Goal: Transaction & Acquisition: Obtain resource

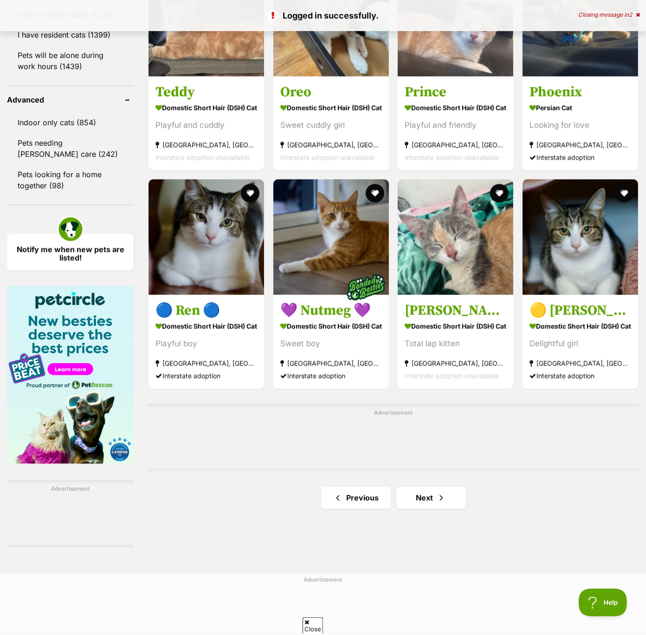
scroll to position [1193, 0]
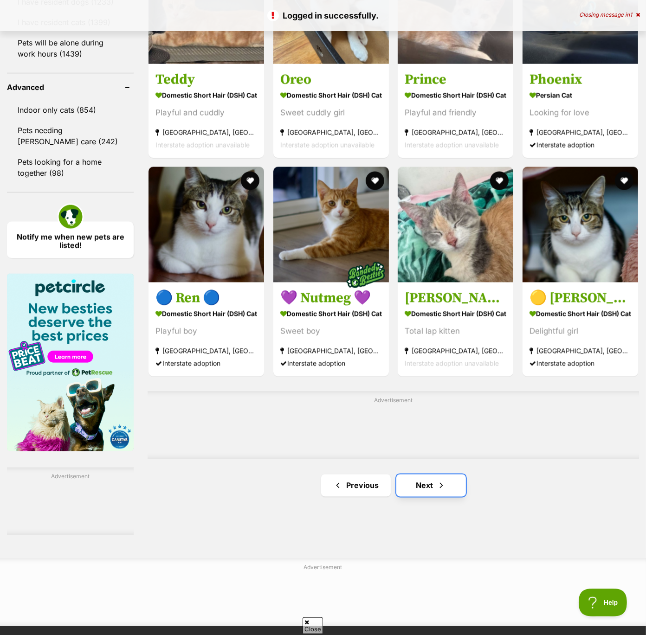
click at [431, 488] on link "Next" at bounding box center [431, 486] width 70 height 22
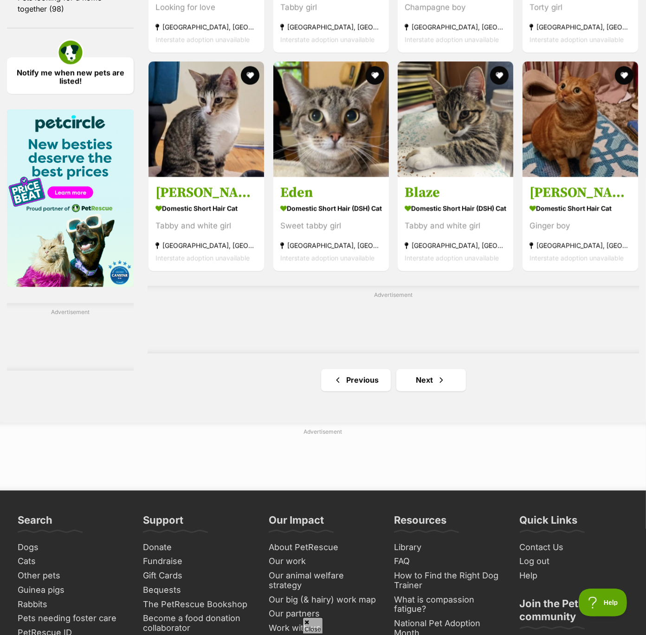
scroll to position [1467, 0]
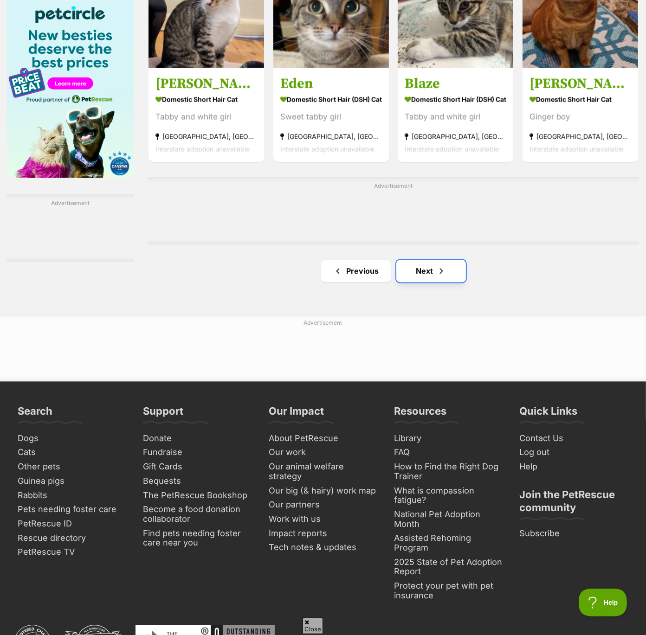
click at [441, 275] on span "Next page" at bounding box center [441, 270] width 9 height 11
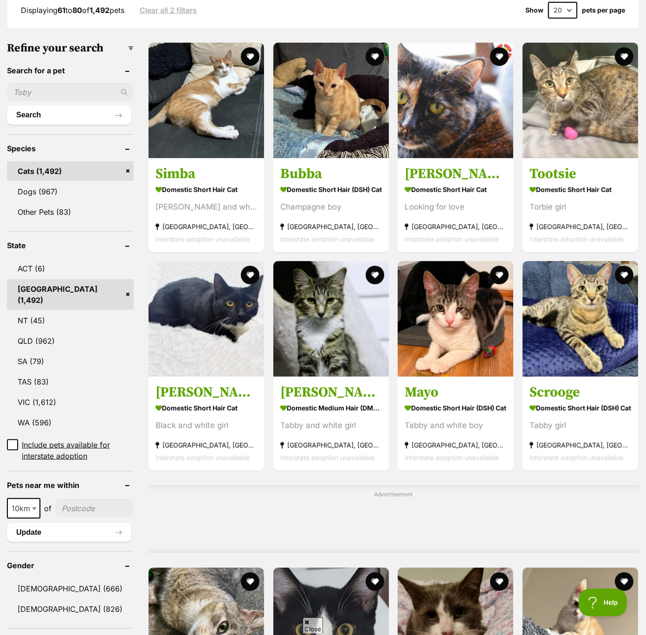
scroll to position [256, 0]
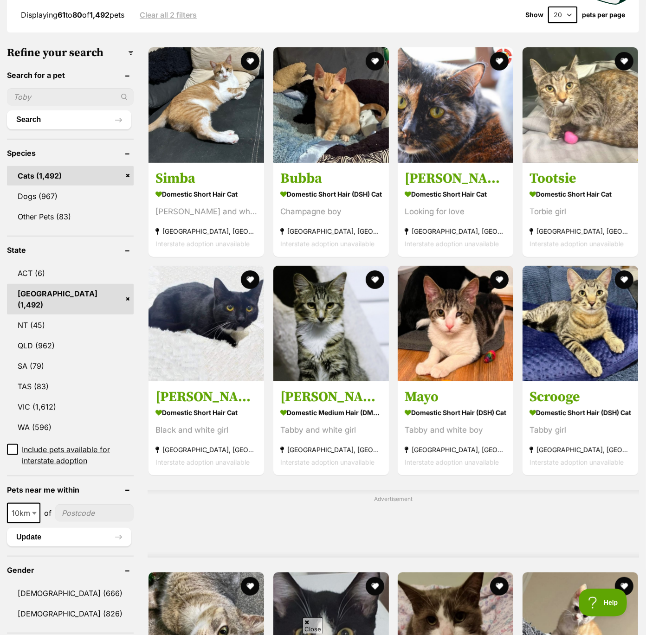
click at [35, 98] on input "text" at bounding box center [70, 97] width 127 height 18
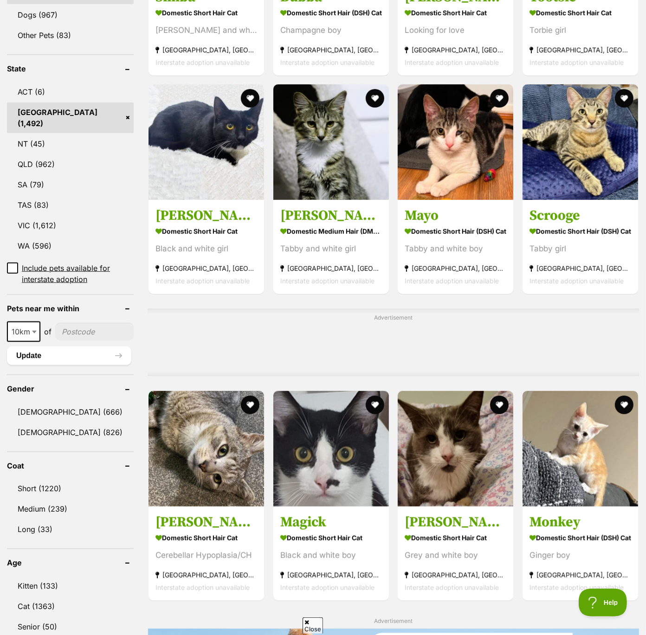
scroll to position [476, 0]
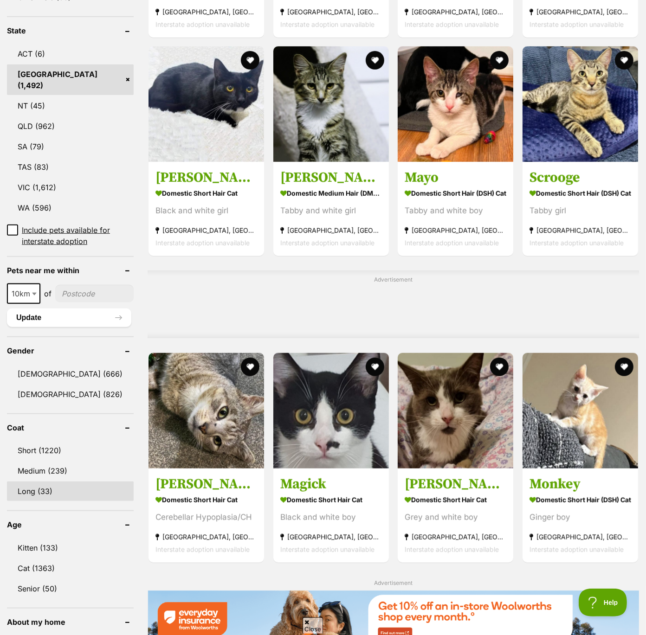
click at [53, 482] on link "Long (33)" at bounding box center [70, 491] width 127 height 19
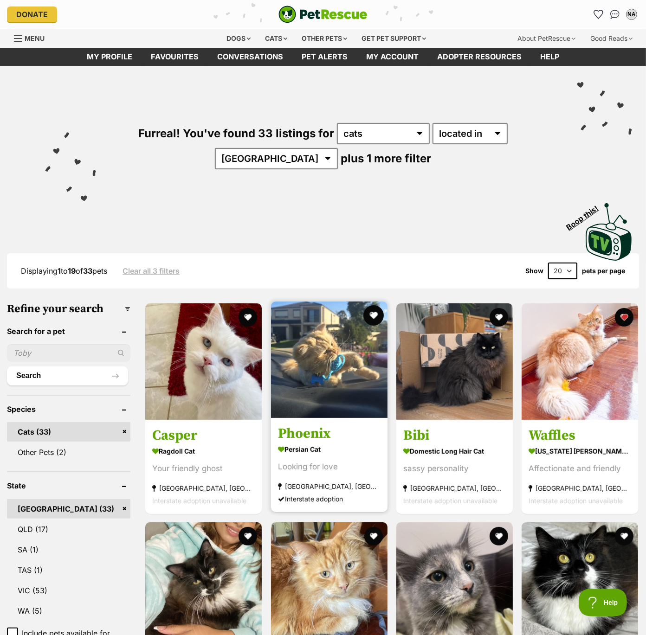
click at [375, 306] on button "favourite" at bounding box center [373, 315] width 20 height 20
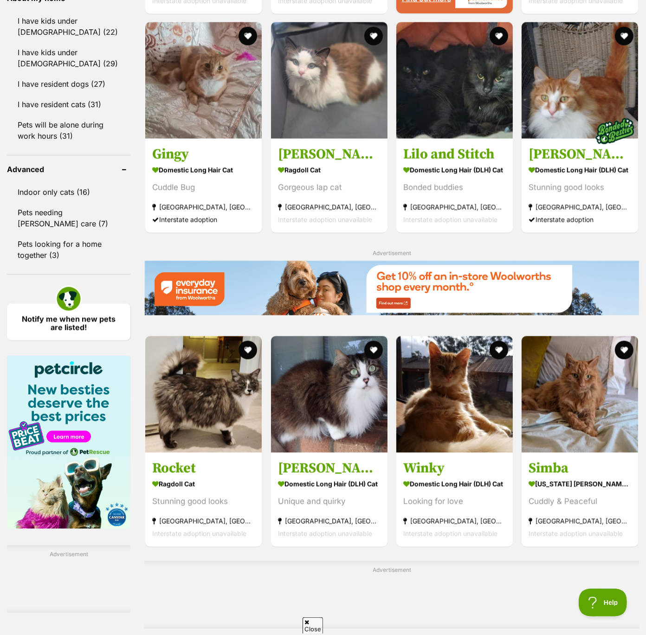
scroll to position [1029, 0]
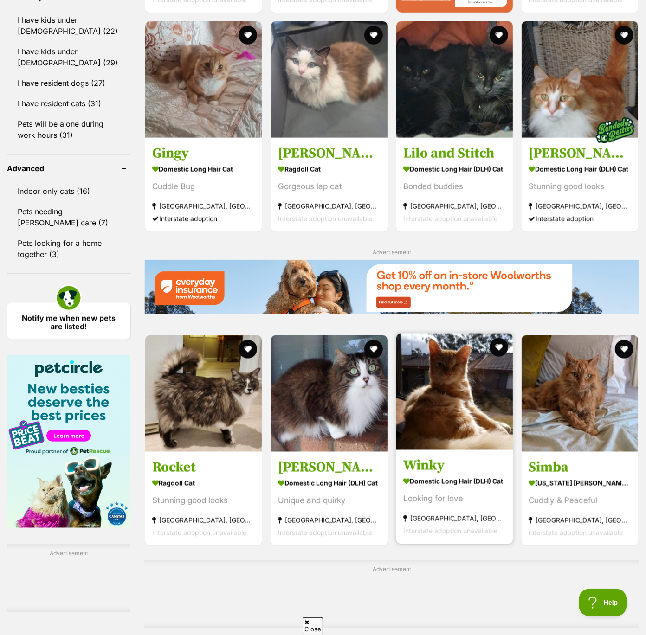
click at [480, 372] on img at bounding box center [454, 392] width 117 height 117
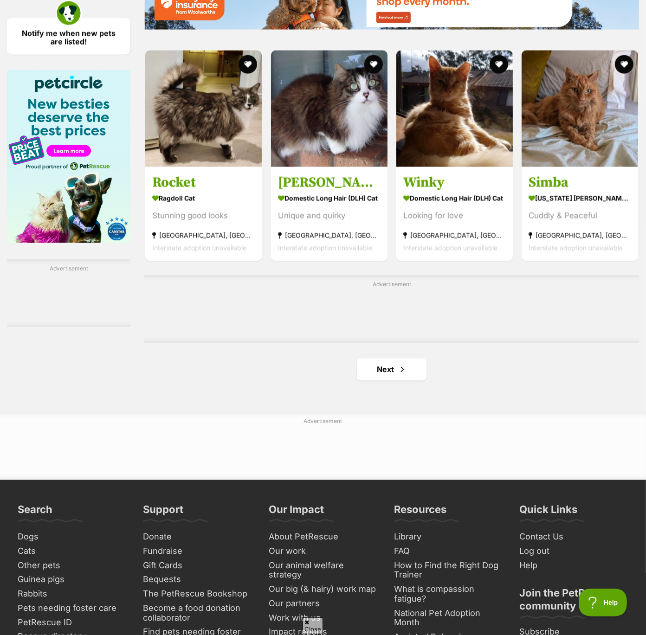
scroll to position [1336, 0]
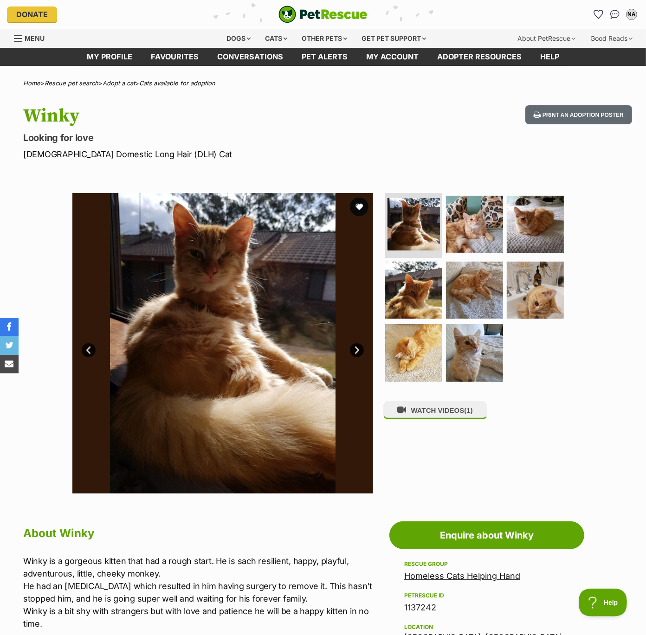
scroll to position [30, 0]
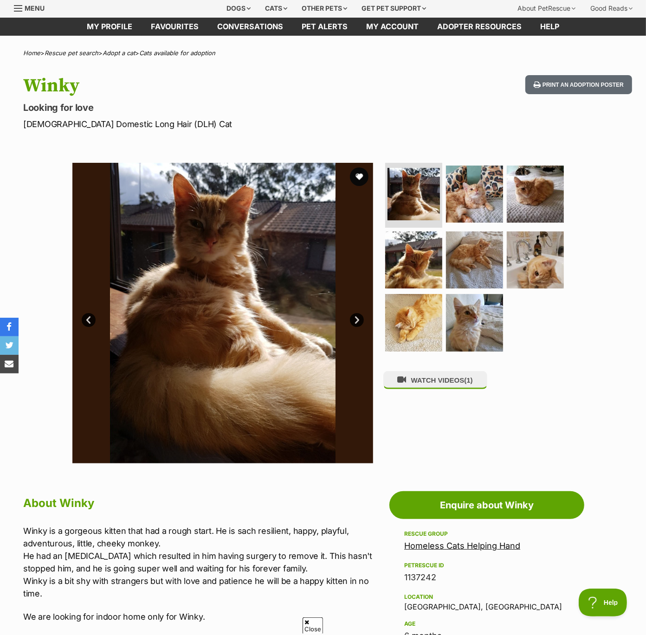
click at [358, 322] on link "Next" at bounding box center [357, 320] width 14 height 14
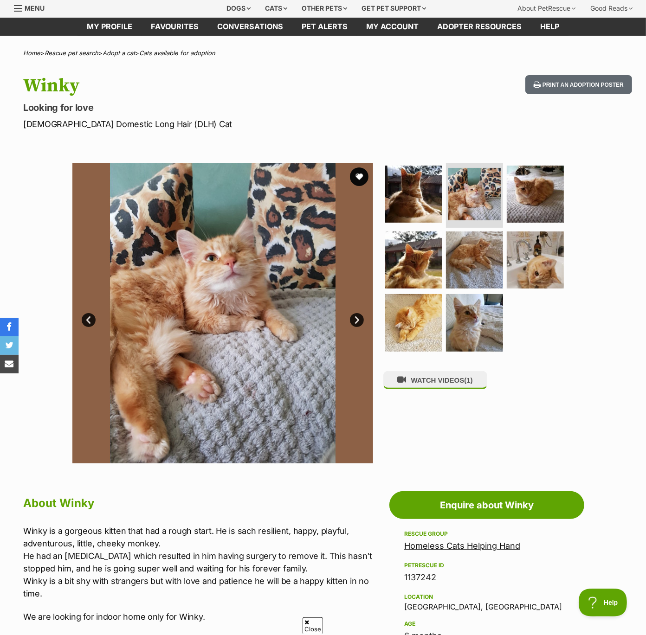
click at [358, 322] on link "Next" at bounding box center [357, 320] width 14 height 14
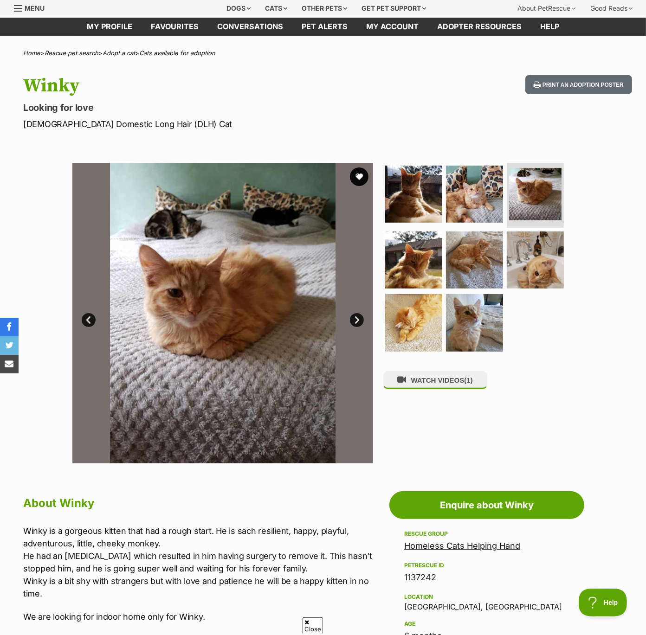
click at [358, 322] on link "Next" at bounding box center [357, 320] width 14 height 14
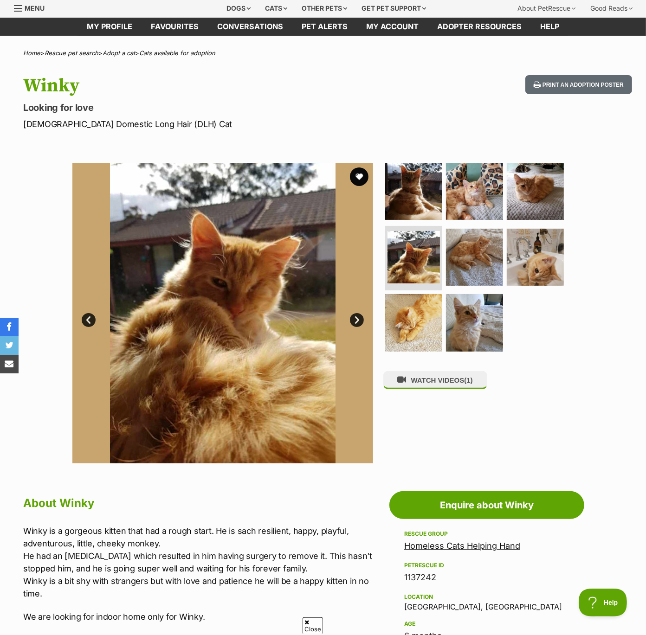
click at [357, 322] on link "Next" at bounding box center [357, 320] width 14 height 14
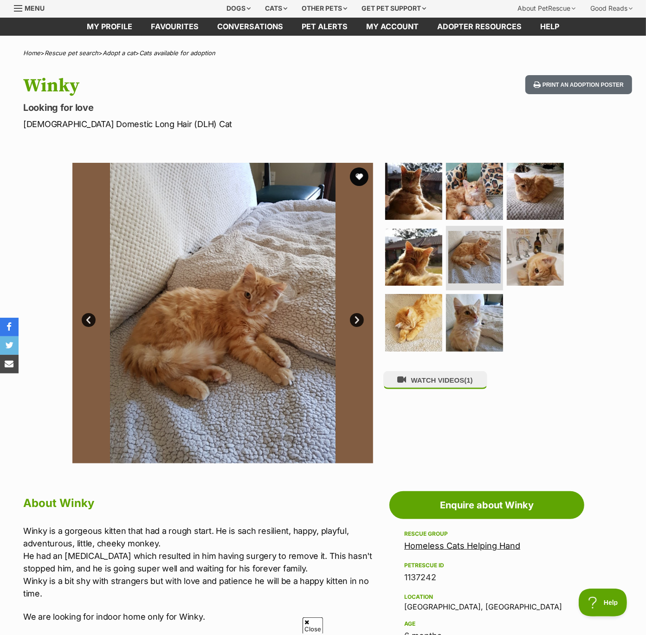
click at [356, 323] on link "Next" at bounding box center [357, 320] width 14 height 14
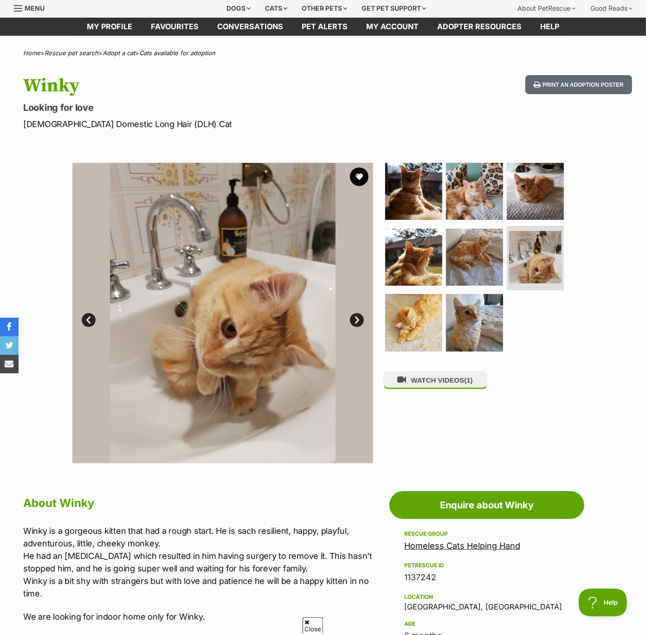
click at [356, 323] on link "Next" at bounding box center [357, 320] width 14 height 14
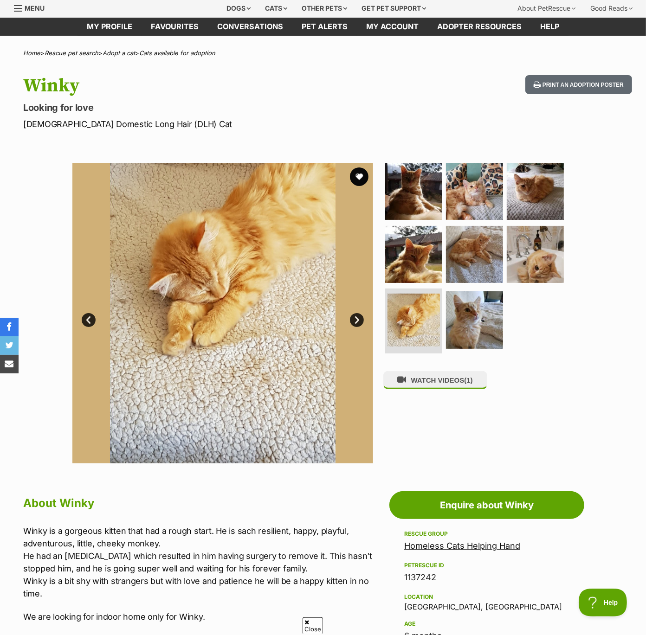
click at [356, 323] on link "Next" at bounding box center [357, 320] width 14 height 14
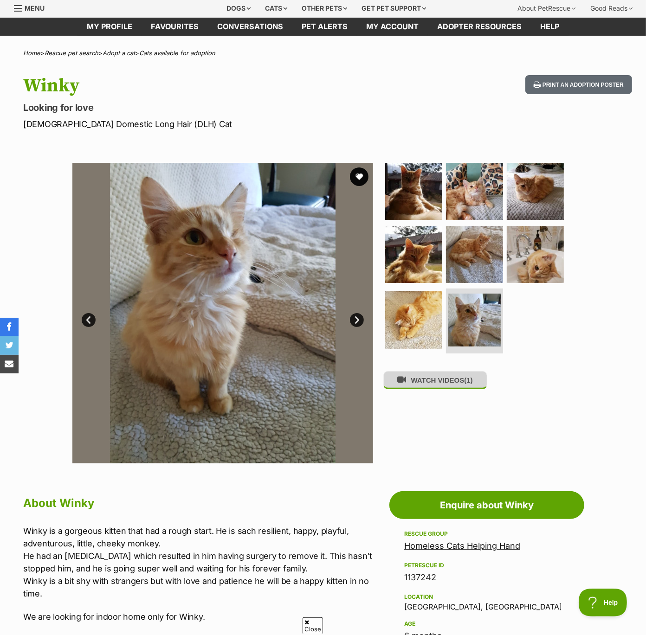
click at [433, 382] on button "WATCH VIDEOS (1)" at bounding box center [435, 380] width 104 height 18
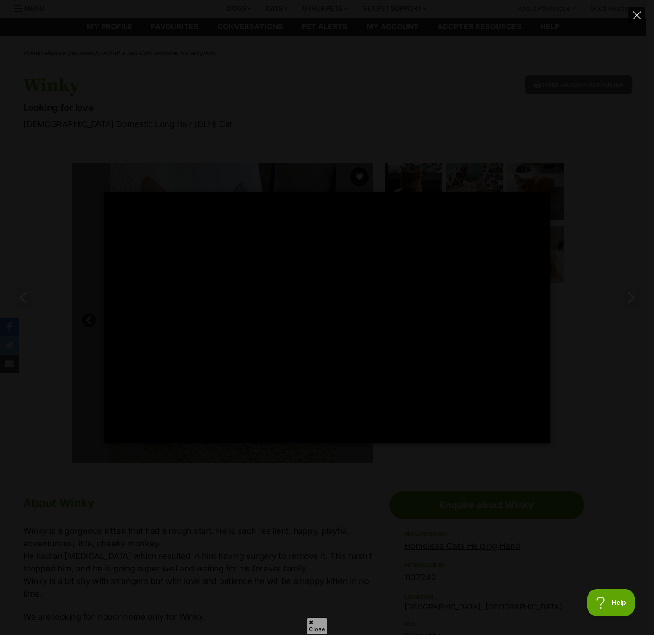
type input "100"
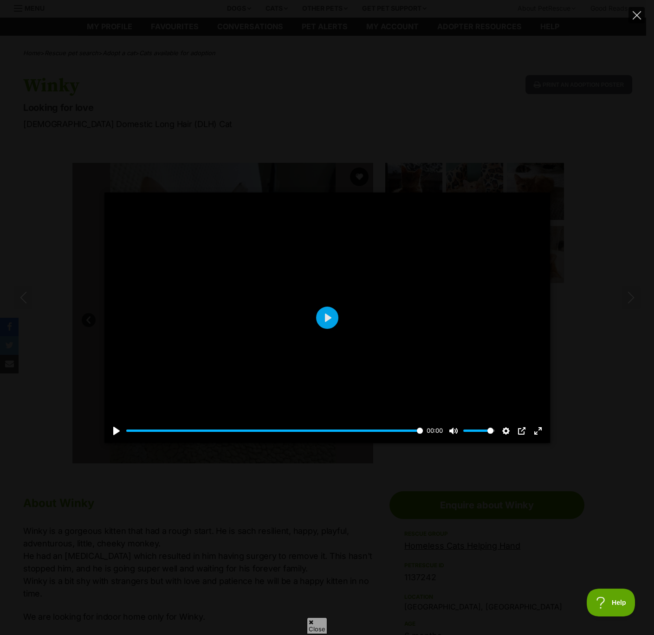
click at [629, 16] on button "Close" at bounding box center [636, 15] width 16 height 16
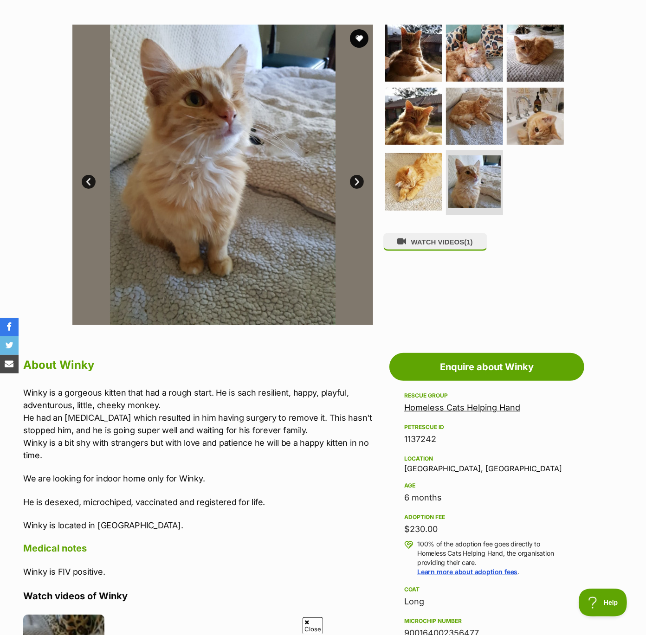
scroll to position [169, 0]
